Goal: Information Seeking & Learning: Learn about a topic

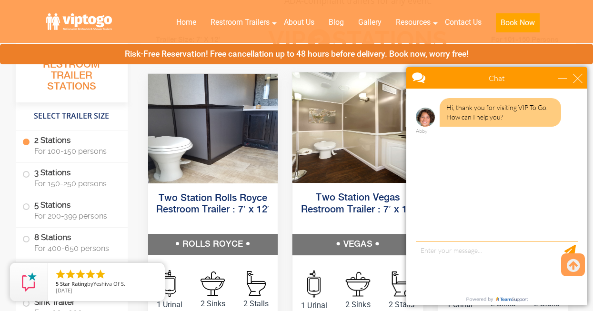
scroll to position [464, 0]
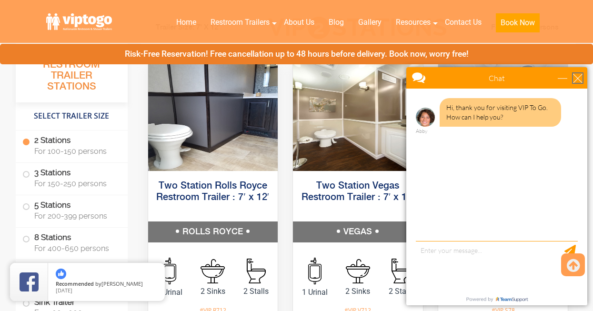
click at [576, 80] on div "close" at bounding box center [578, 78] width 10 height 10
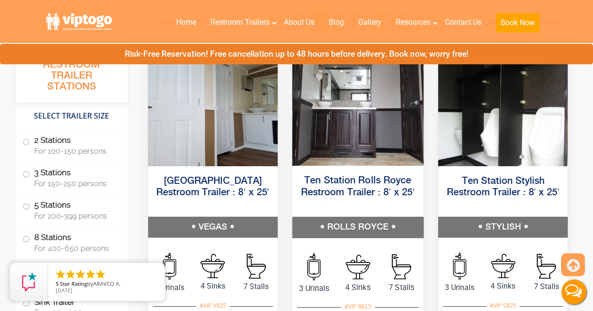
scroll to position [2238, 0]
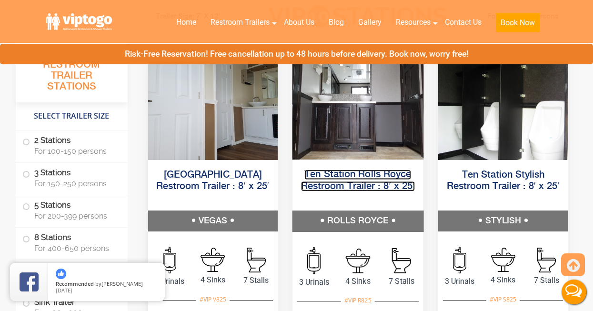
click at [360, 181] on link "Ten Station Rolls Royce Restroom Trailer : 8′ x 25′" at bounding box center [358, 180] width 114 height 21
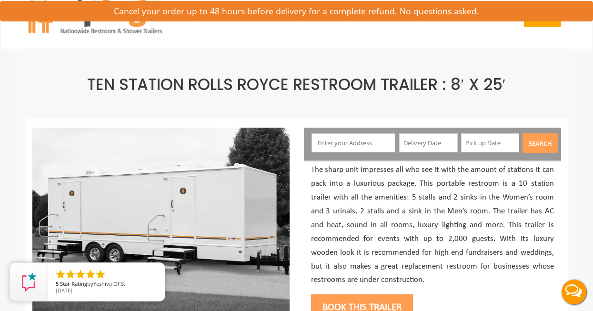
scroll to position [101, 0]
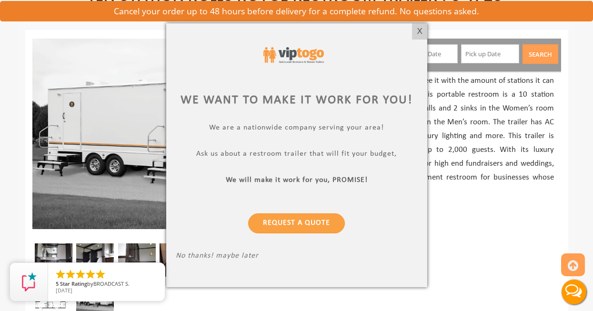
click at [498, 182] on div at bounding box center [296, 155] width 593 height 311
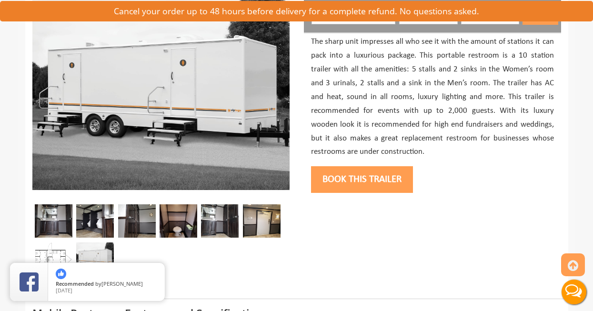
scroll to position [245, 0]
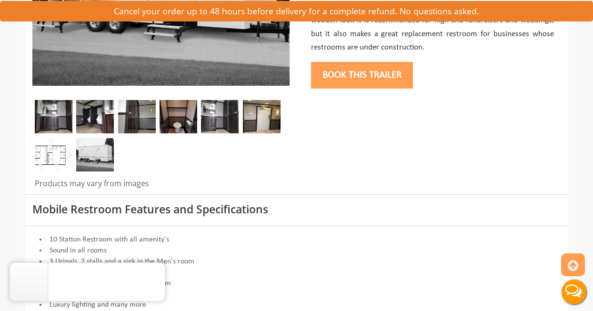
click at [55, 157] on img at bounding box center [54, 154] width 38 height 33
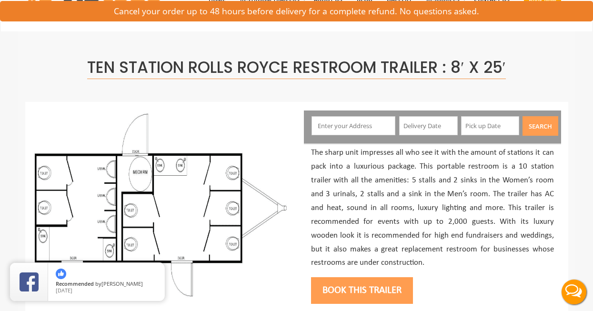
scroll to position [0, 0]
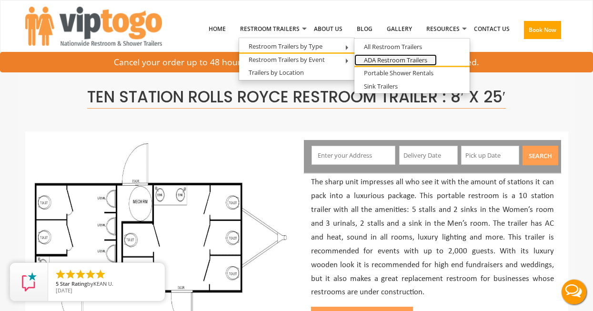
click at [395, 60] on link "ADA Restroom Trailers" at bounding box center [395, 60] width 82 height 12
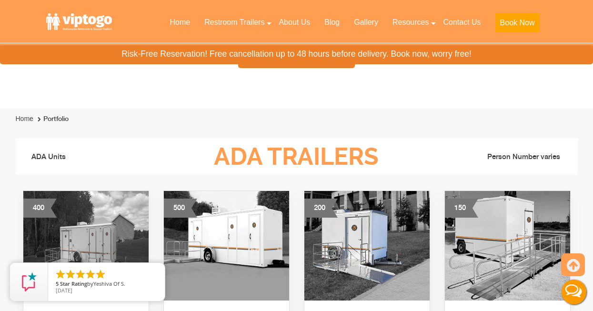
scroll to position [510, 0]
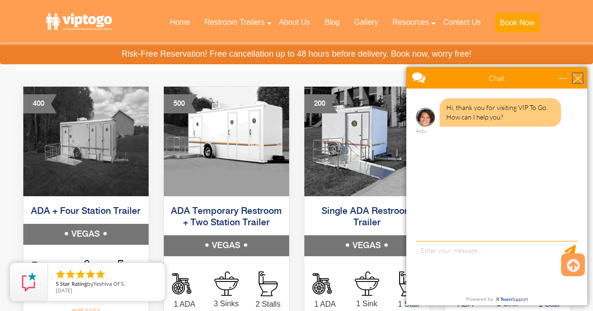
click at [578, 80] on div "close" at bounding box center [578, 78] width 10 height 10
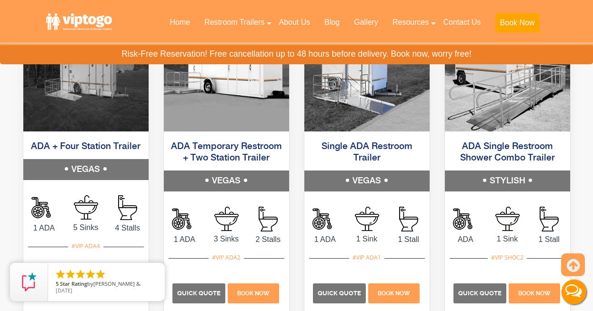
scroll to position [534, 0]
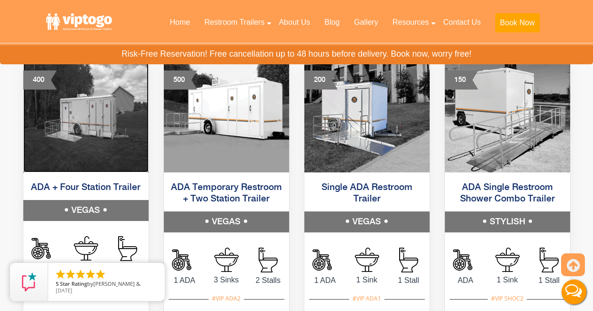
click at [106, 131] on img at bounding box center [85, 118] width 125 height 110
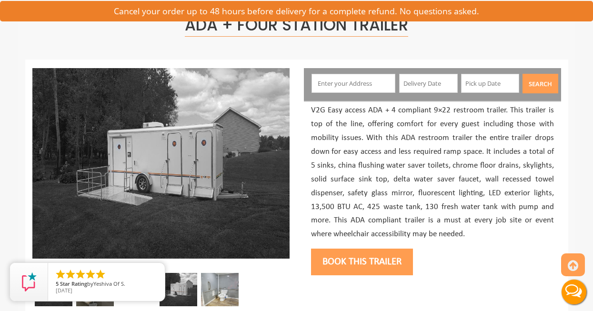
scroll to position [176, 0]
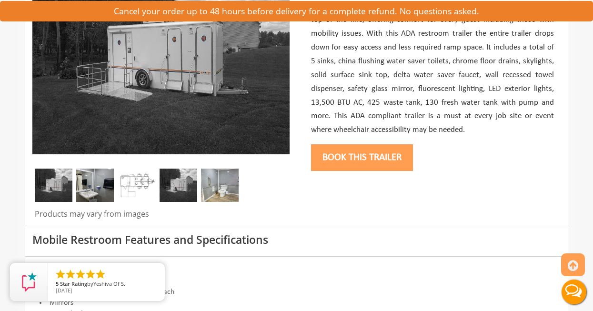
click at [137, 188] on img at bounding box center [137, 185] width 38 height 33
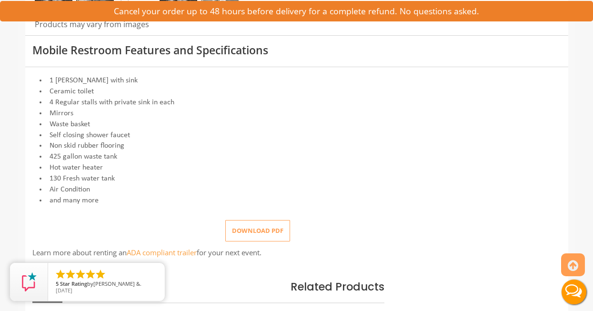
scroll to position [420, 0]
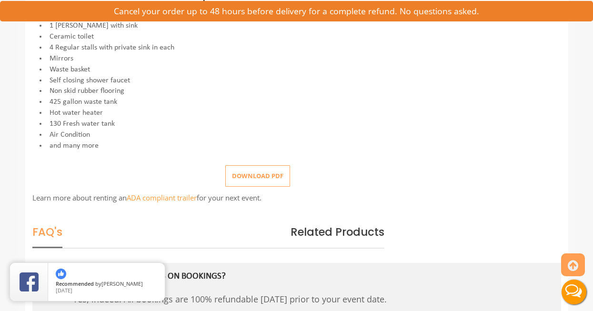
click at [274, 181] on button "Download pdf" at bounding box center [257, 175] width 65 height 21
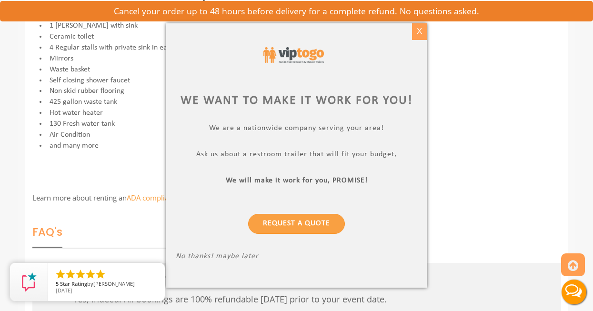
click at [415, 33] on div "X" at bounding box center [419, 31] width 15 height 16
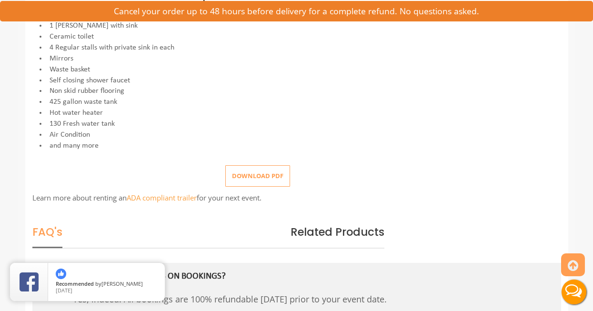
click at [281, 179] on button "Download pdf" at bounding box center [257, 175] width 65 height 21
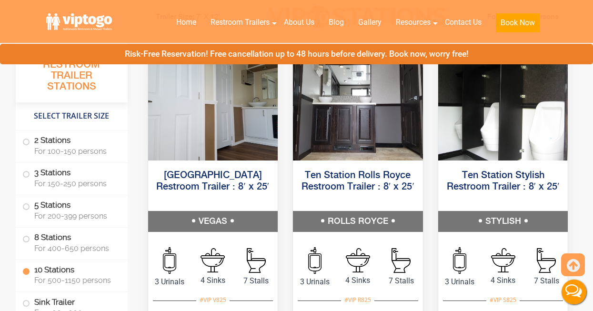
scroll to position [2238, 0]
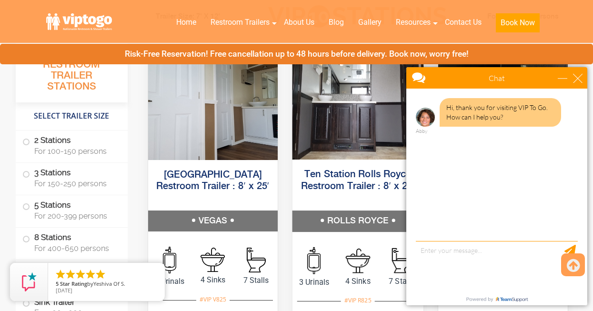
click at [379, 195] on h5 "Ten Station Rolls Royce Restroom Trailer : 8′ x 25′" at bounding box center [357, 186] width 131 height 48
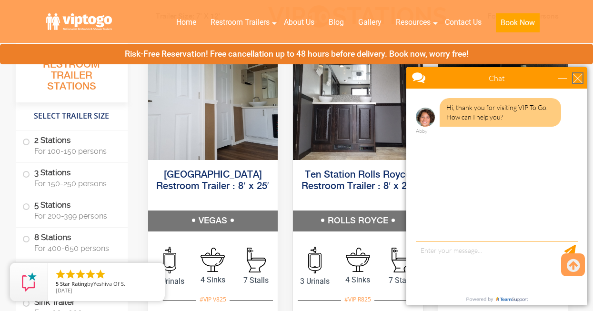
click at [578, 82] on div "close" at bounding box center [578, 78] width 10 height 10
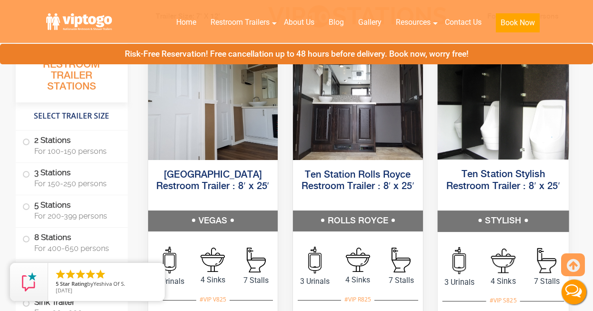
scroll to position [0, 0]
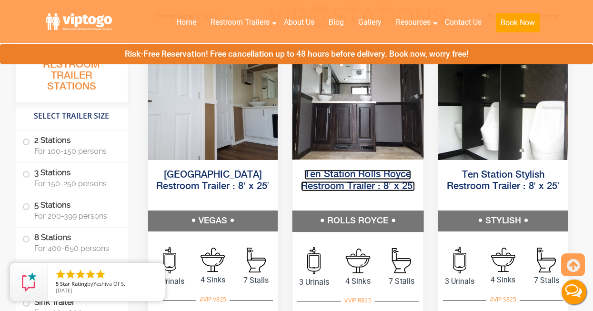
click at [384, 185] on link "Ten Station Rolls Royce Restroom Trailer : 8′ x 25′" at bounding box center [358, 180] width 114 height 21
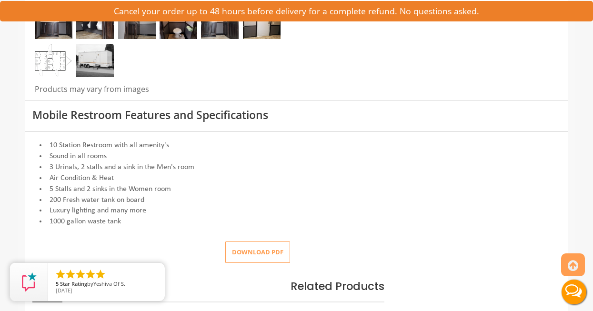
scroll to position [345, 0]
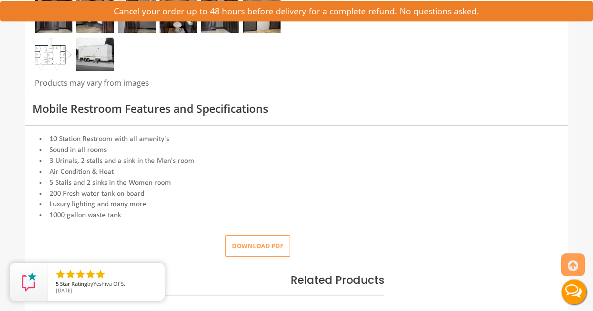
click at [267, 242] on button "Download pdf" at bounding box center [257, 245] width 65 height 21
